Goal: Transaction & Acquisition: Purchase product/service

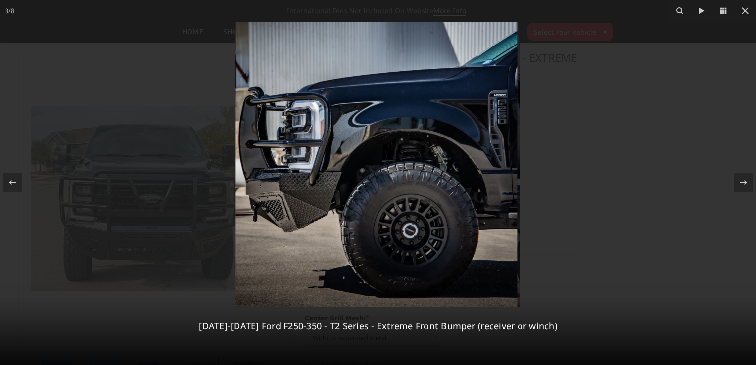
select select "3753"
select select "3752"
select select "3749"
select select "3746"
select select "3744"
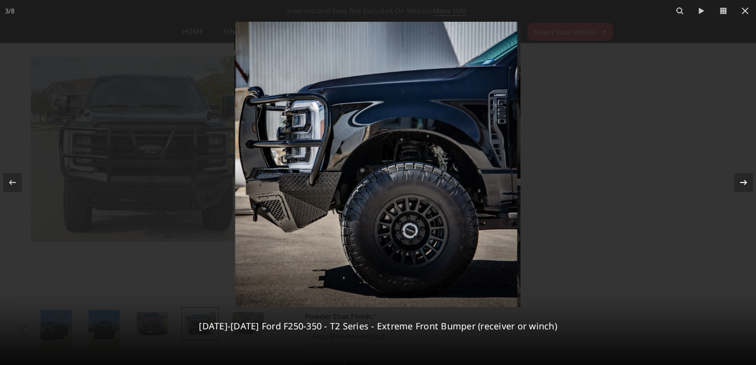
click at [748, 187] on icon at bounding box center [744, 183] width 12 height 12
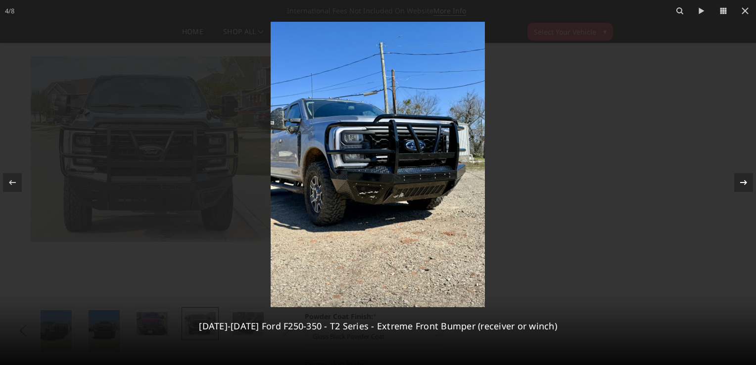
click at [748, 187] on icon at bounding box center [744, 183] width 12 height 12
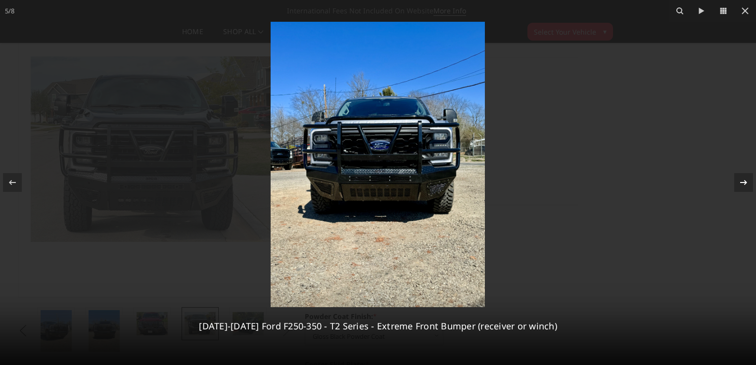
click at [748, 187] on icon at bounding box center [744, 183] width 12 height 12
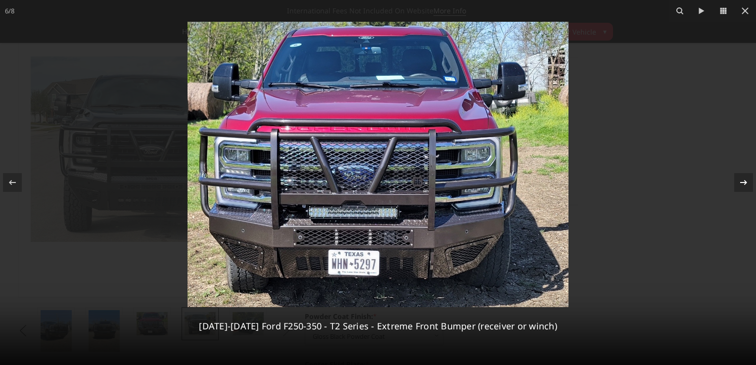
click at [748, 187] on icon at bounding box center [744, 183] width 12 height 12
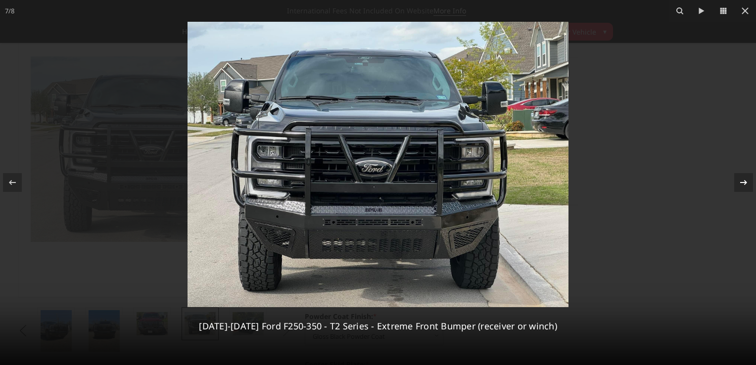
click at [748, 187] on icon at bounding box center [744, 183] width 12 height 12
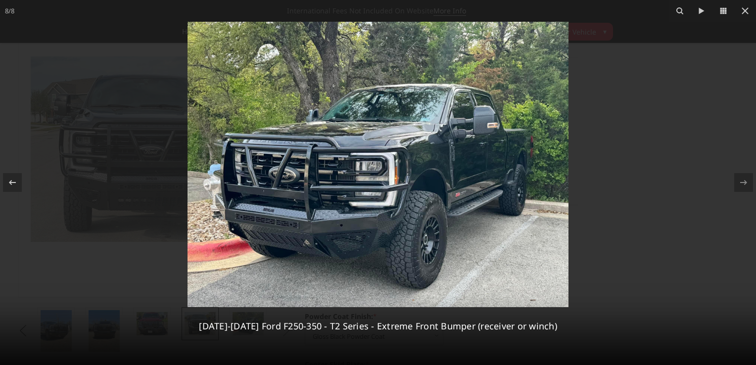
click at [748, 187] on div "8 / [PHONE_NUMBER][DATE][DATE] Ford F250-350 - T2 Series - Extreme Front Bumper…" at bounding box center [378, 182] width 756 height 365
click at [5, 186] on div at bounding box center [12, 182] width 19 height 19
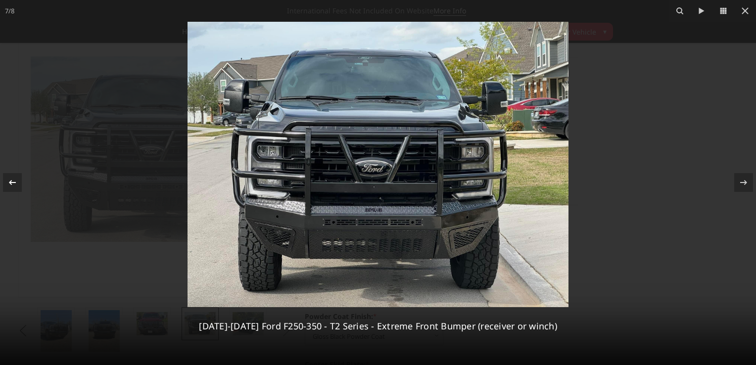
click at [5, 186] on div at bounding box center [12, 182] width 19 height 19
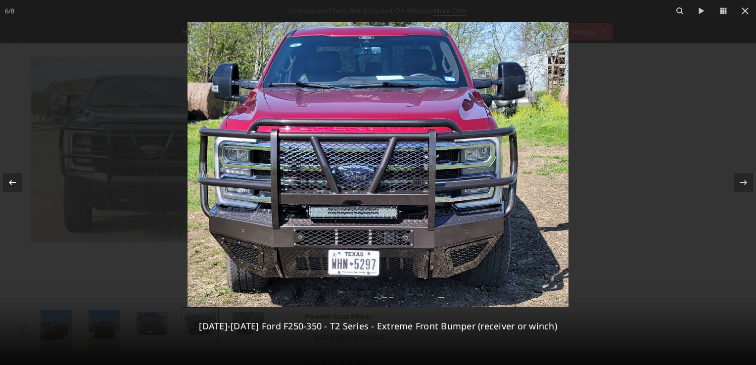
click at [5, 186] on div at bounding box center [12, 182] width 19 height 19
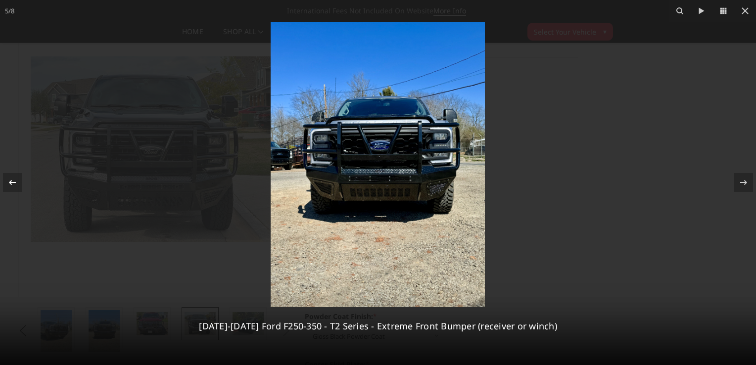
click at [5, 186] on div at bounding box center [12, 182] width 19 height 19
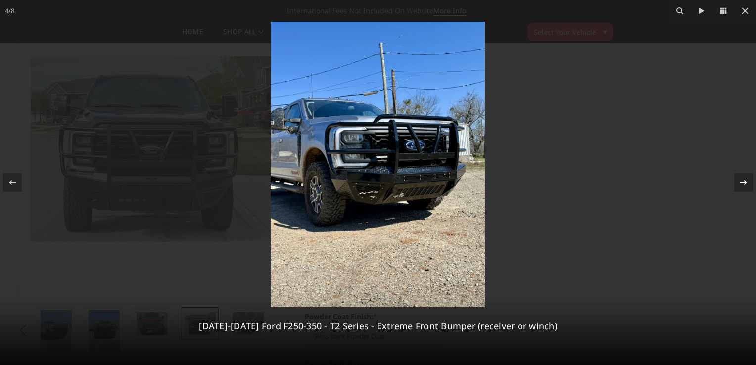
click at [740, 178] on icon at bounding box center [744, 183] width 12 height 12
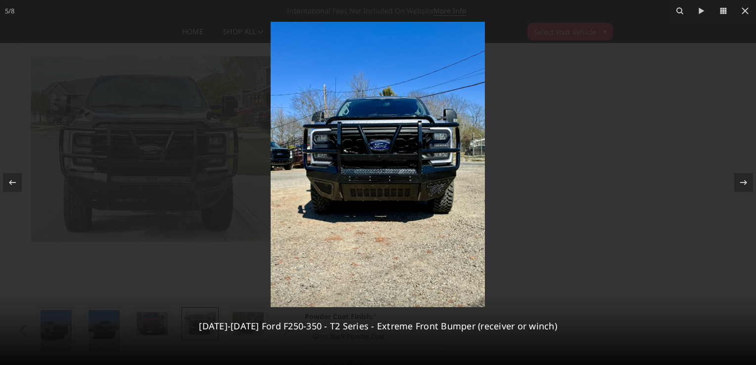
click at [374, 176] on img at bounding box center [378, 164] width 214 height 285
